Goal: Transaction & Acquisition: Purchase product/service

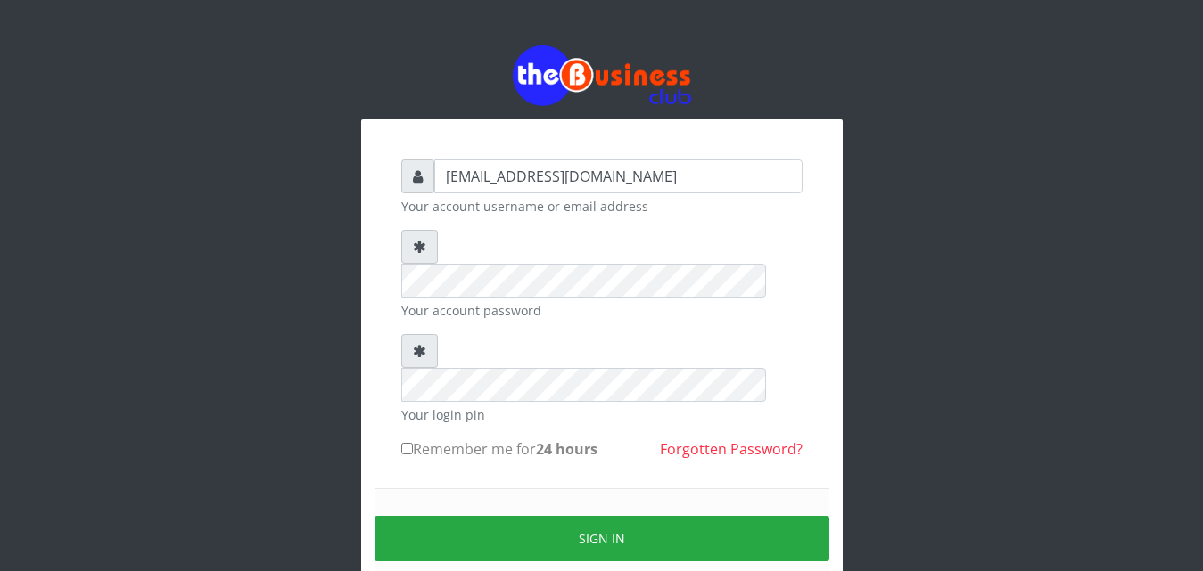
type input "vicnic626@gmail.com"
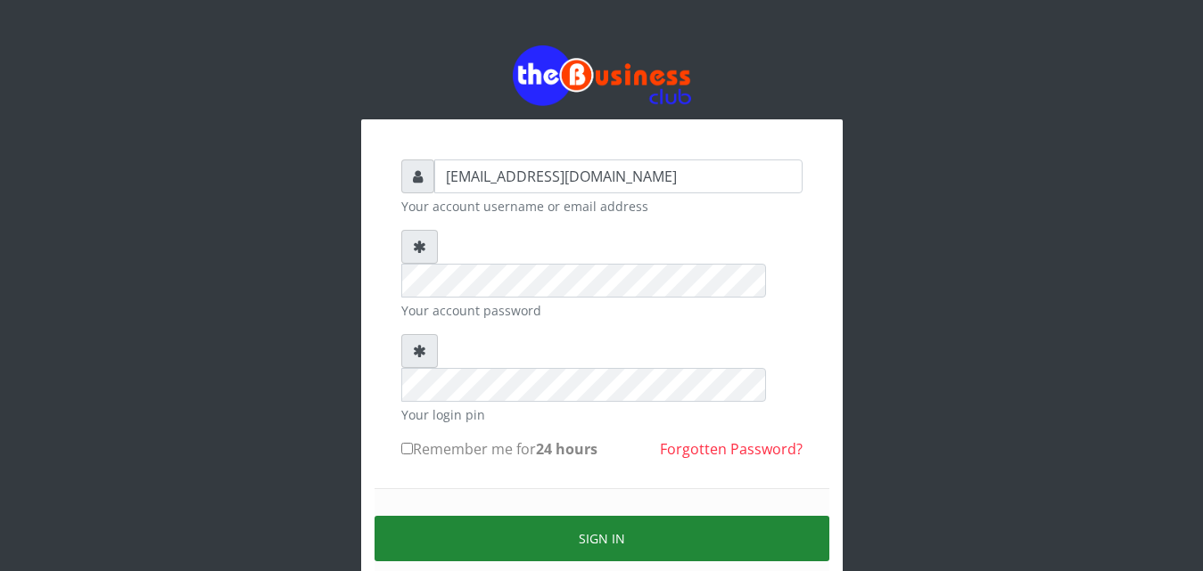
click at [601, 516] on button "Sign in" at bounding box center [601, 538] width 455 height 45
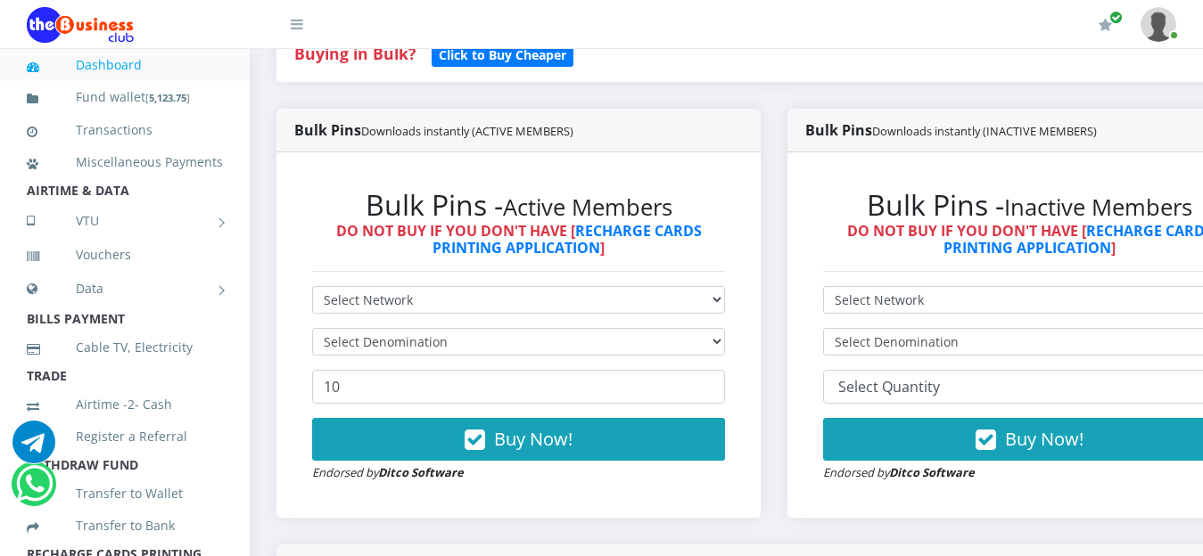
scroll to position [405, 0]
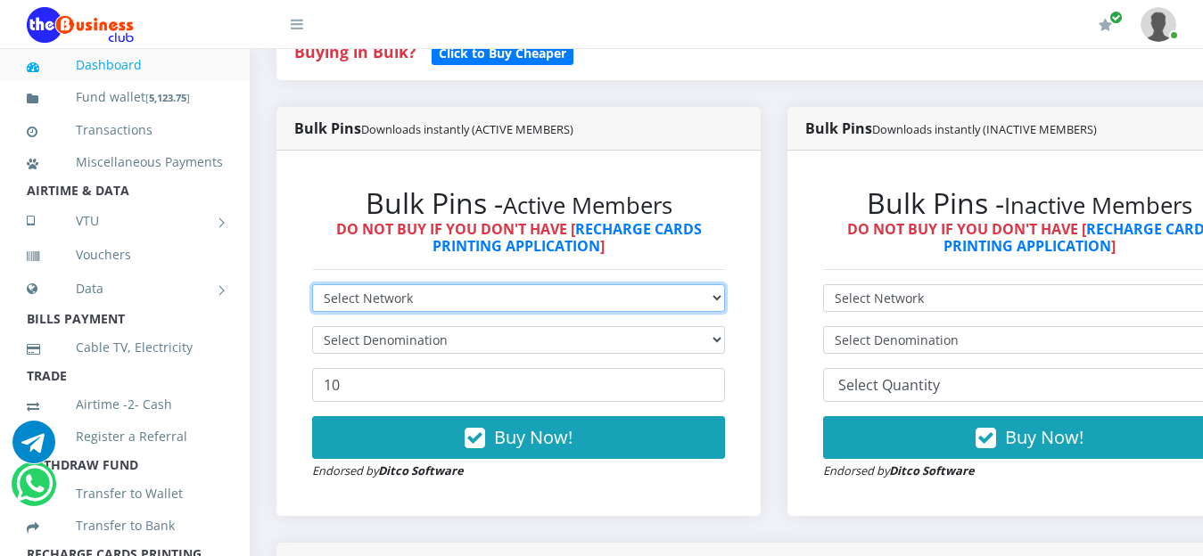
click at [725, 307] on select "Select Network MTN Globacom 9Mobile Airtel" at bounding box center [518, 298] width 413 height 28
select select "MTN"
click at [312, 288] on select "Select Network MTN Globacom 9Mobile Airtel" at bounding box center [518, 298] width 413 height 28
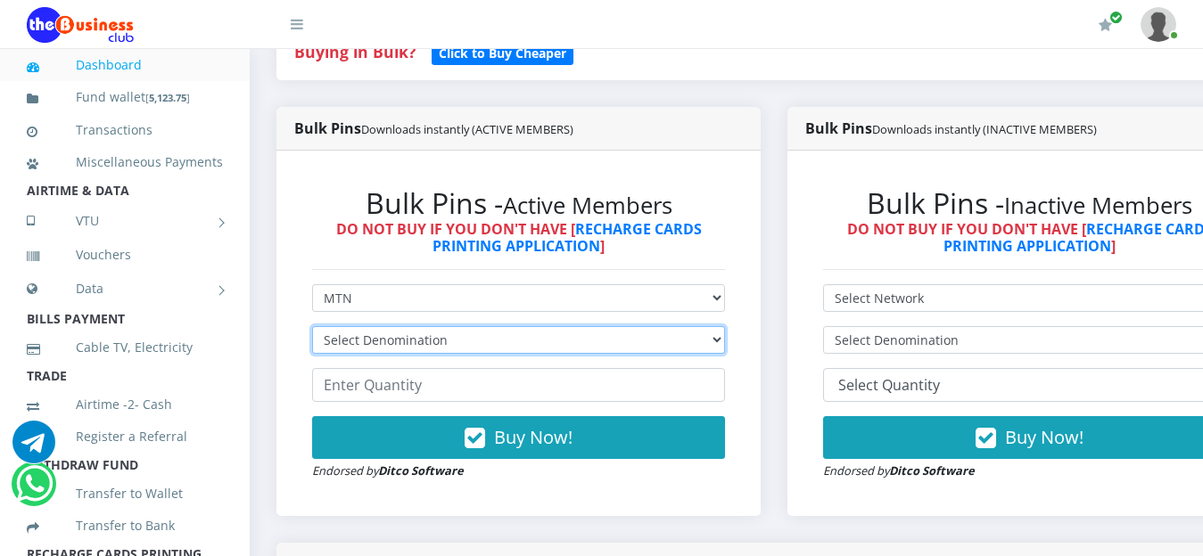
click at [488, 338] on select "Select Denomination MTN NGN100 - ₦96.99 MTN NGN200 - ₦193.98 MTN NGN400 - ₦387.…" at bounding box center [518, 340] width 413 height 28
select select "193.98-200"
click at [312, 330] on select "Select Denomination MTN NGN100 - ₦96.99 MTN NGN200 - ₦193.98 MTN NGN400 - ₦387.…" at bounding box center [518, 340] width 413 height 28
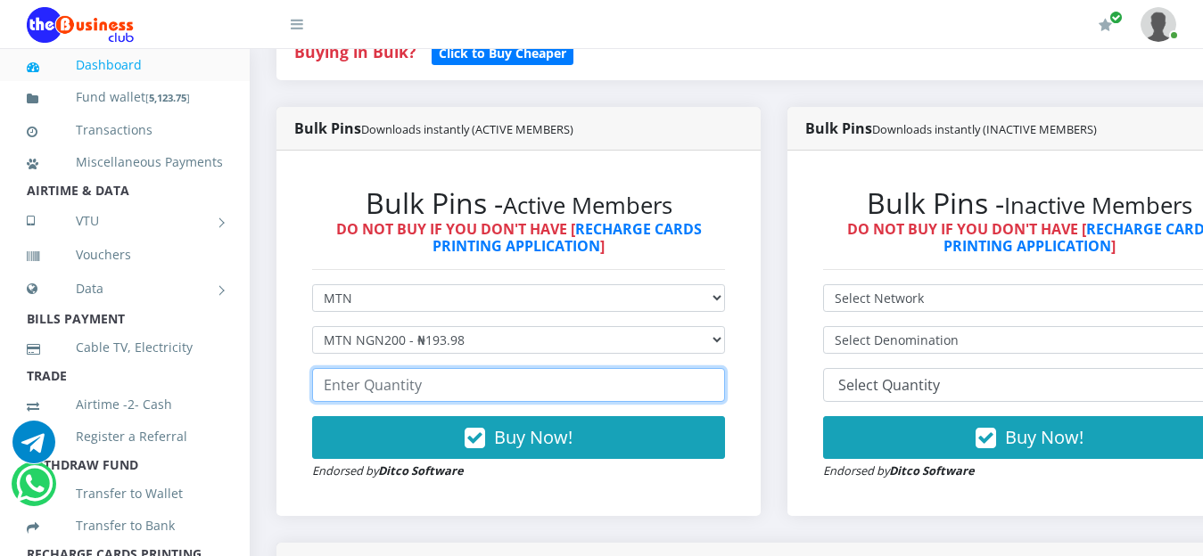
click at [467, 379] on input "number" at bounding box center [518, 385] width 413 height 34
type input "20"
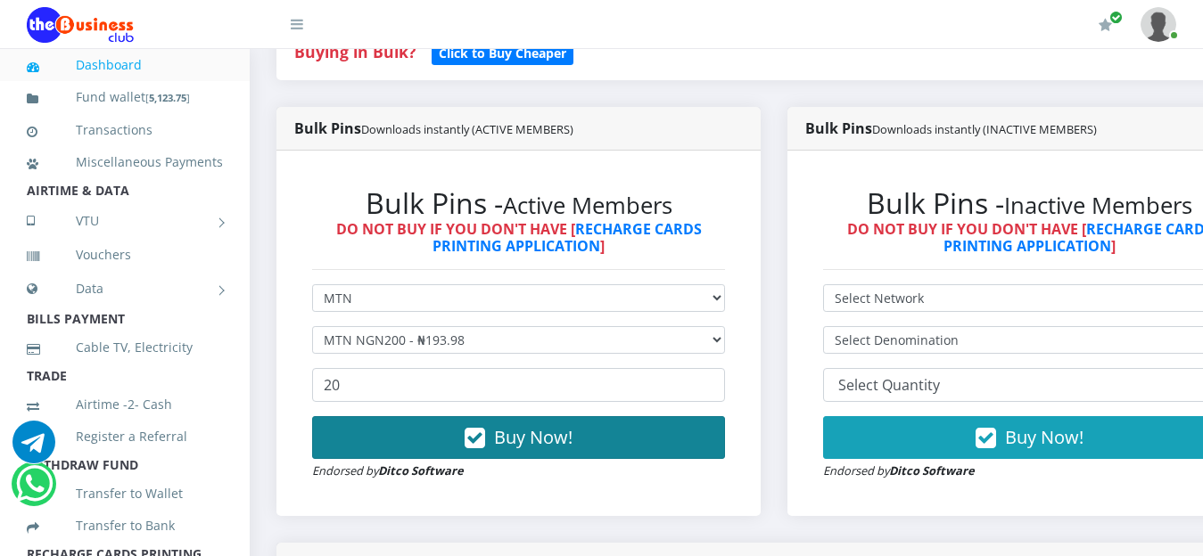
click at [541, 448] on span "Buy Now!" at bounding box center [533, 437] width 78 height 24
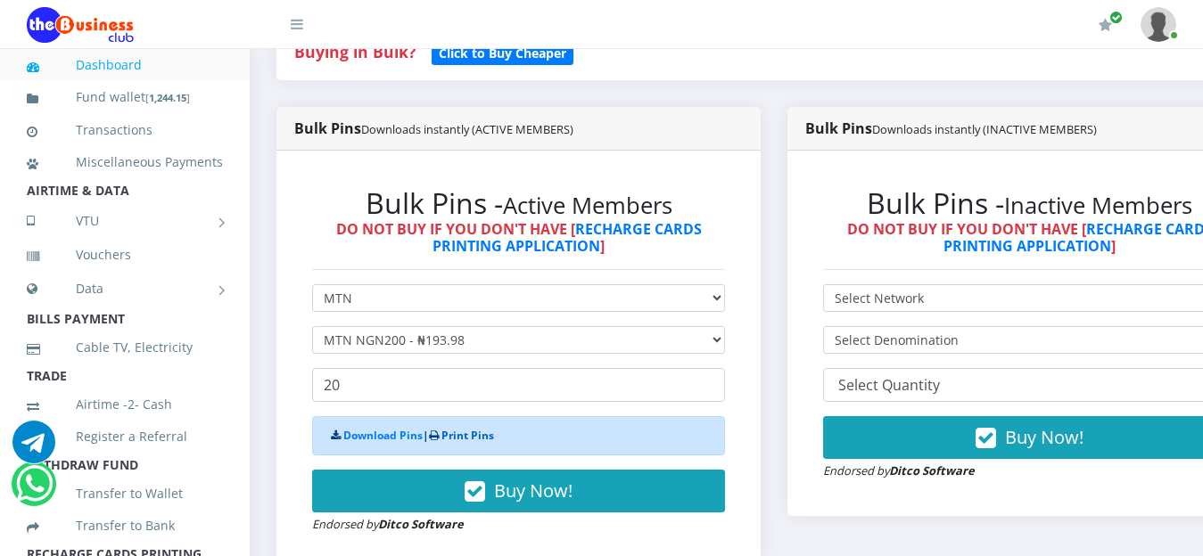
click at [477, 439] on link "Print Pins" at bounding box center [467, 435] width 53 height 15
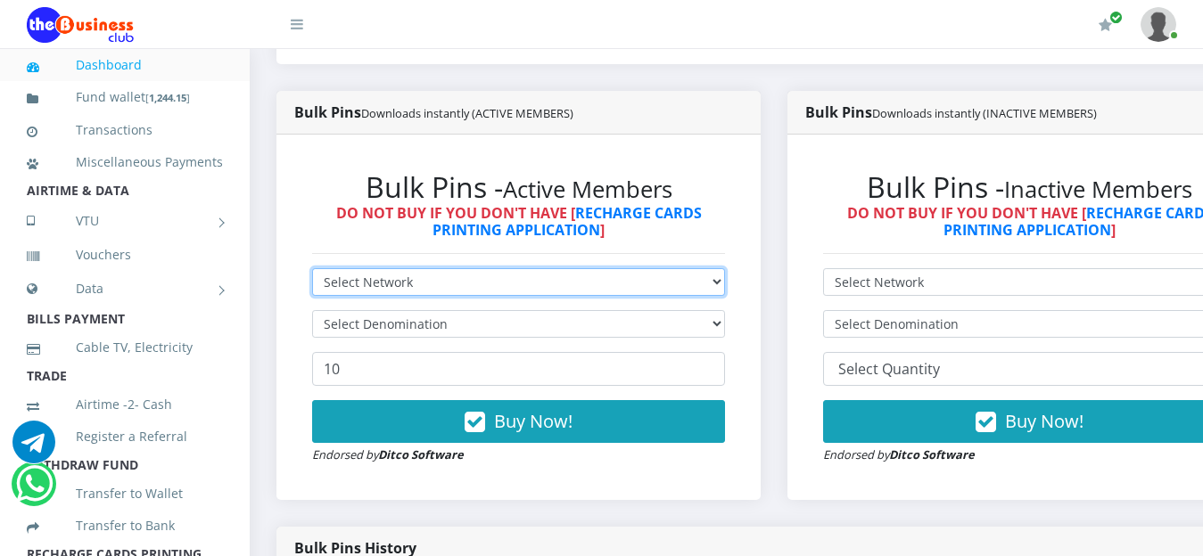
click at [725, 283] on select "Select Network MTN Globacom 9Mobile Airtel" at bounding box center [518, 282] width 413 height 28
select select "Airtel"
click at [312, 272] on select "Select Network MTN Globacom 9Mobile Airtel" at bounding box center [518, 282] width 413 height 28
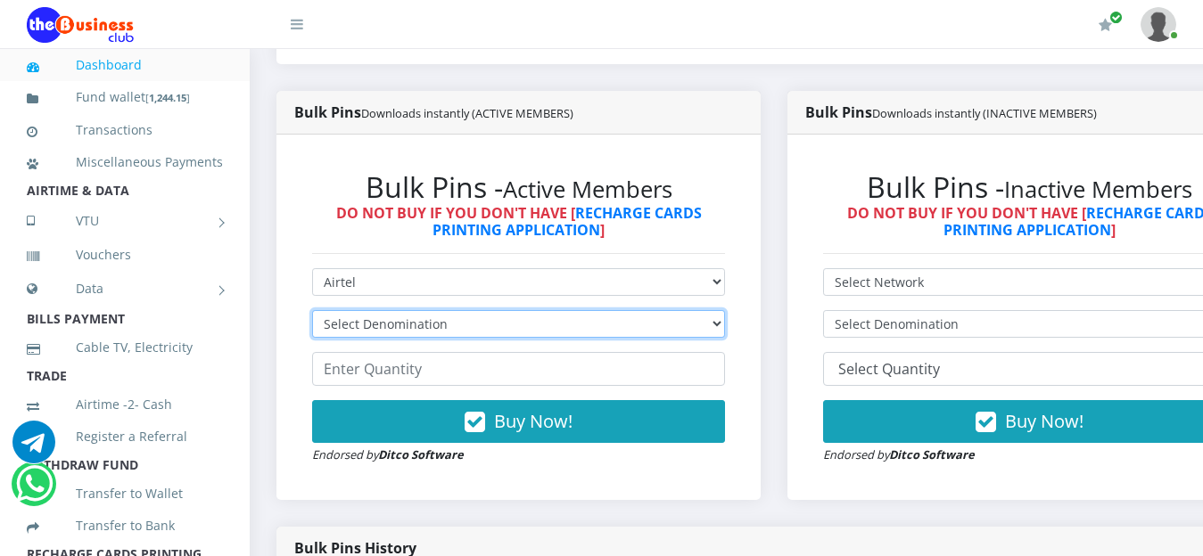
click at [697, 327] on select "Select Denomination Airtel NGN100 - ₦96.38 Airtel NGN200 - ₦192.76 Airtel NGN50…" at bounding box center [518, 324] width 413 height 28
select select "96.38-100"
click at [312, 314] on select "Select Denomination Airtel NGN100 - ₦96.38 Airtel NGN200 - ₦192.76 Airtel NGN50…" at bounding box center [518, 324] width 413 height 28
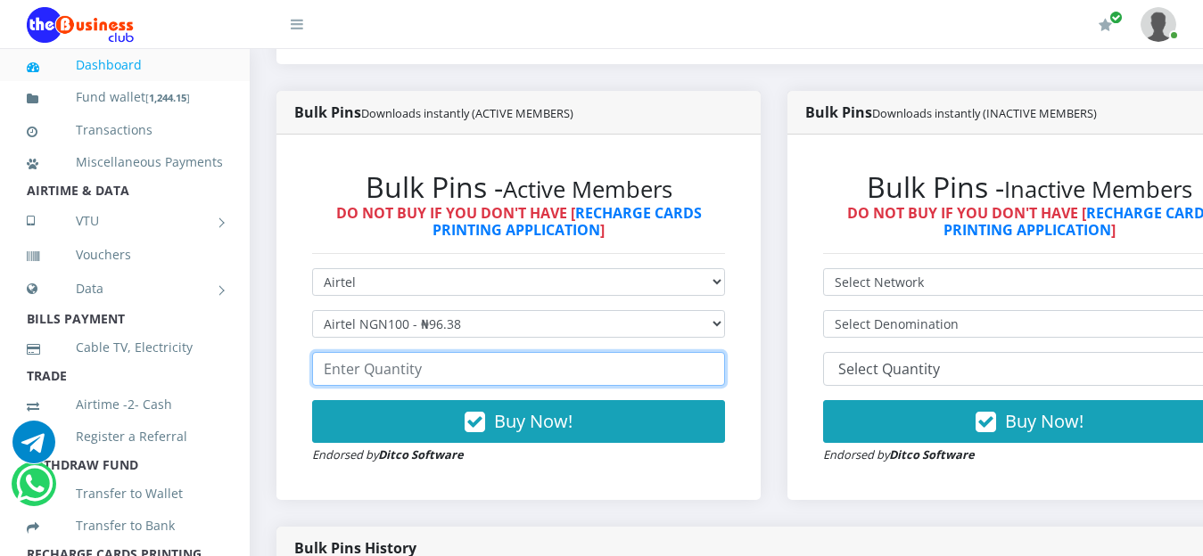
click at [484, 366] on input "number" at bounding box center [518, 369] width 413 height 34
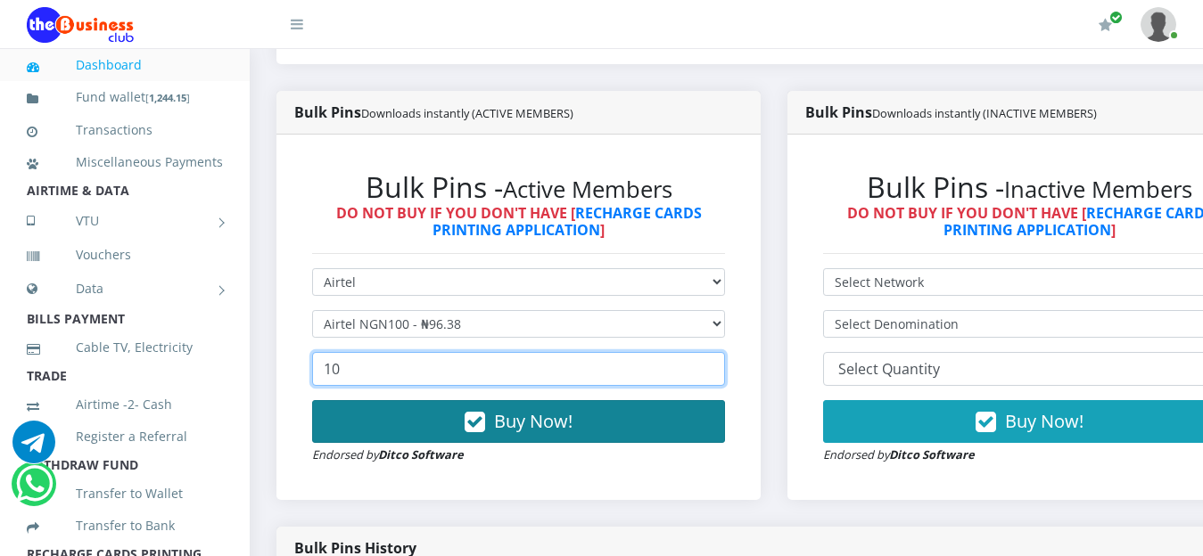
type input "10"
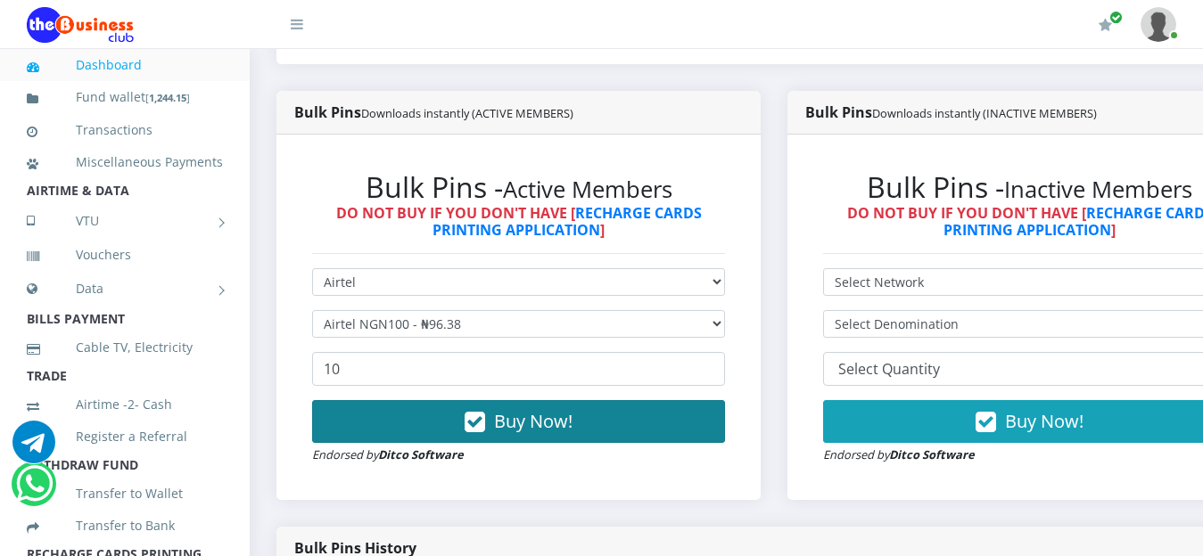
click at [538, 432] on span "Buy Now!" at bounding box center [533, 421] width 78 height 24
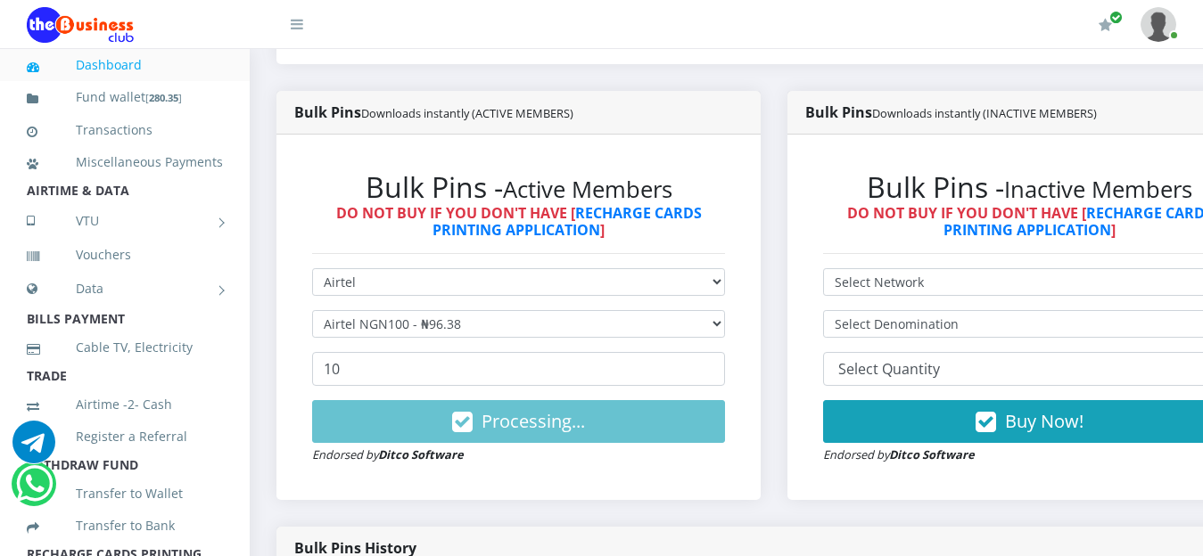
click at [90, 70] on link "Dashboard" at bounding box center [125, 65] width 196 height 41
